Goal: Transaction & Acquisition: Purchase product/service

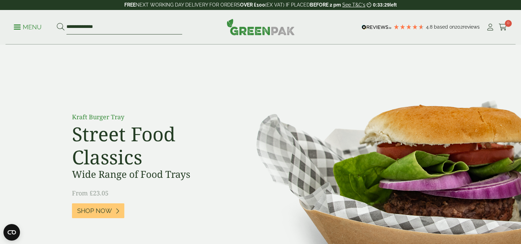
click at [94, 31] on input "**********" at bounding box center [124, 27] width 116 height 14
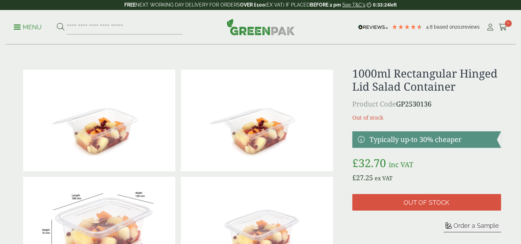
click at [99, 25] on input "search" at bounding box center [124, 27] width 116 height 14
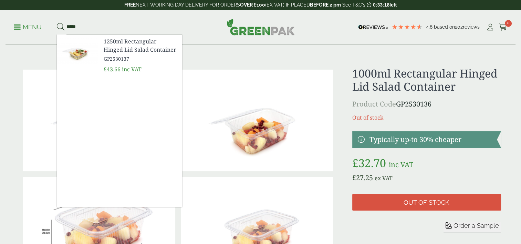
type input "****"
click at [130, 50] on span "1250ml Rectangular Hinged Lid Salad Container" at bounding box center [140, 45] width 73 height 17
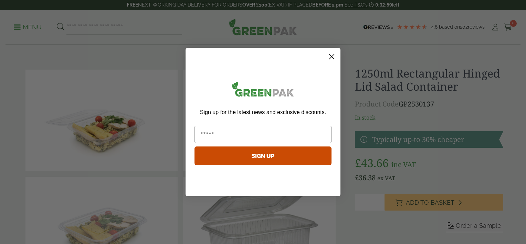
click at [332, 56] on icon "Close dialog" at bounding box center [332, 56] width 5 height 5
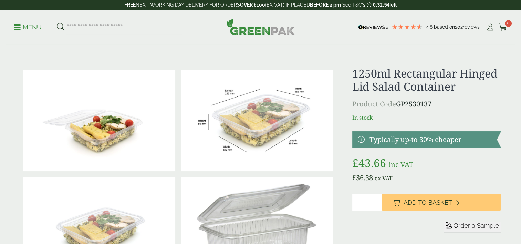
click at [376, 202] on input "*" at bounding box center [367, 202] width 30 height 17
click at [376, 201] on input "*" at bounding box center [367, 202] width 30 height 17
type input "*"
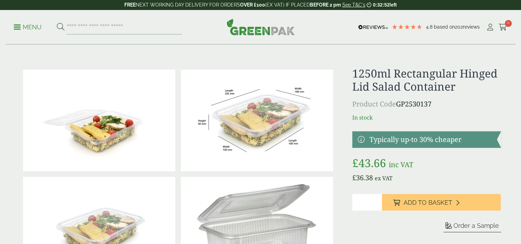
click at [376, 201] on input "*" at bounding box center [367, 202] width 30 height 17
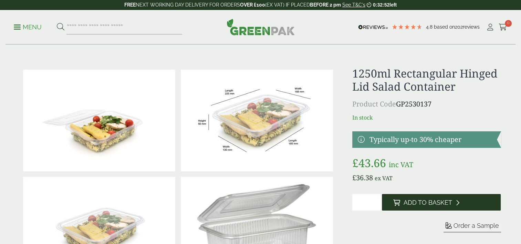
click at [415, 202] on span "Add to Basket" at bounding box center [427, 203] width 49 height 8
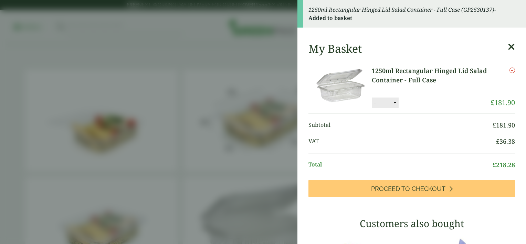
click at [508, 47] on icon at bounding box center [511, 47] width 7 height 10
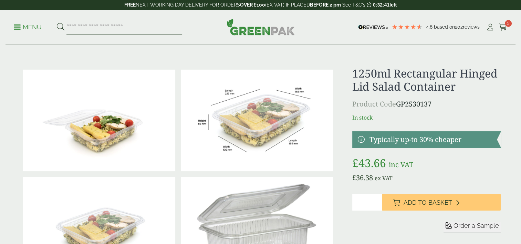
click at [115, 28] on input "search" at bounding box center [124, 27] width 116 height 14
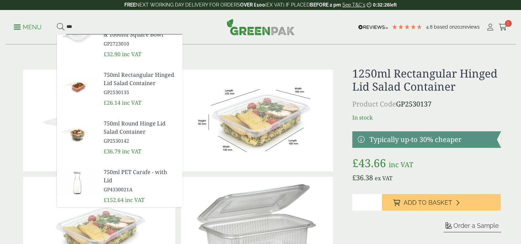
scroll to position [207, 0]
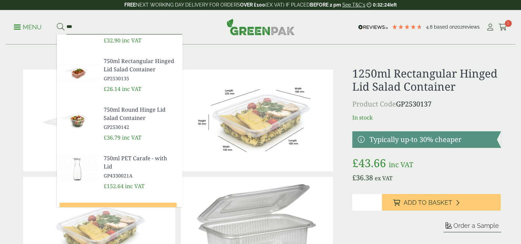
type input "***"
click at [128, 77] on link "750ml Rectangular Hinged Lid Salad Container GP2530135" at bounding box center [140, 69] width 73 height 25
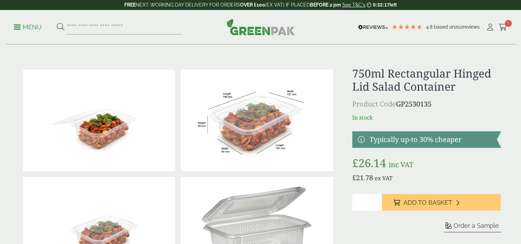
click at [375, 201] on input "*" at bounding box center [367, 202] width 30 height 17
click at [377, 201] on input "*" at bounding box center [367, 202] width 30 height 17
type input "*"
click at [377, 201] on input "*" at bounding box center [367, 202] width 30 height 17
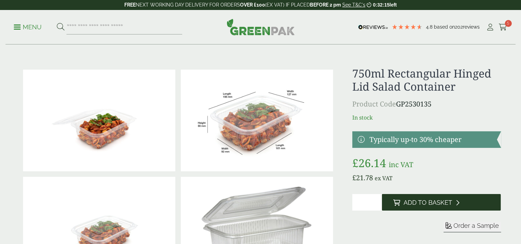
click at [400, 206] on button "Add to Basket" at bounding box center [441, 202] width 119 height 17
